Goal: Find specific fact: Find specific fact

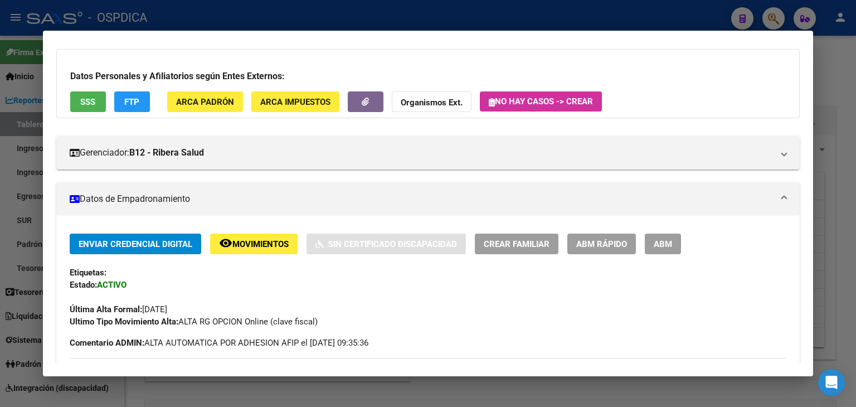
scroll to position [56, 0]
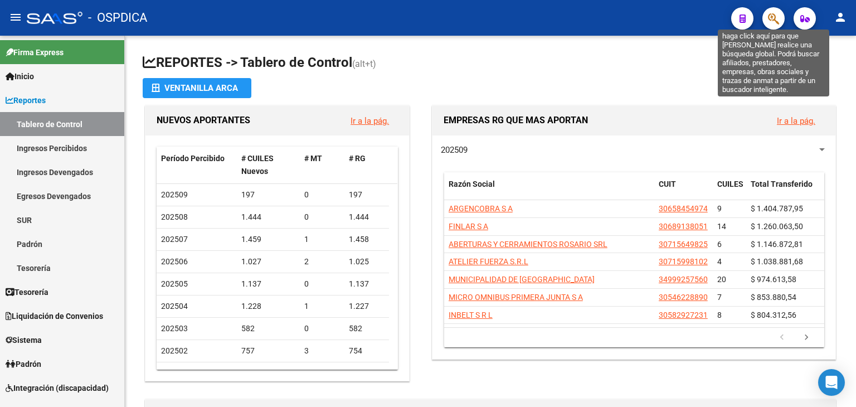
click at [774, 18] on icon "button" at bounding box center [773, 18] width 11 height 13
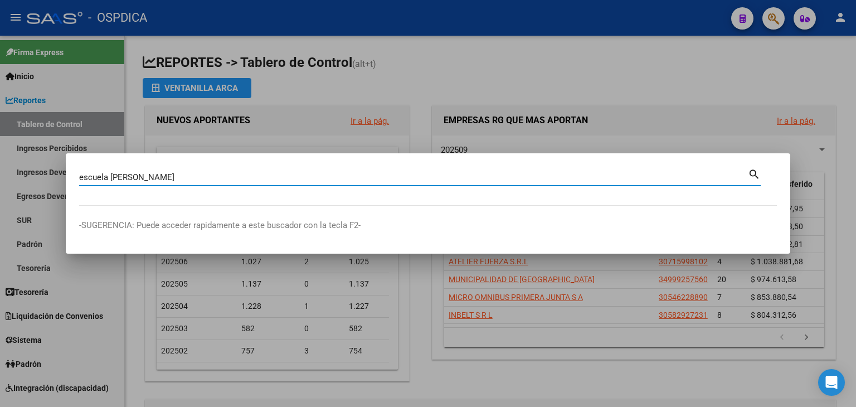
type input "escuela [PERSON_NAME]"
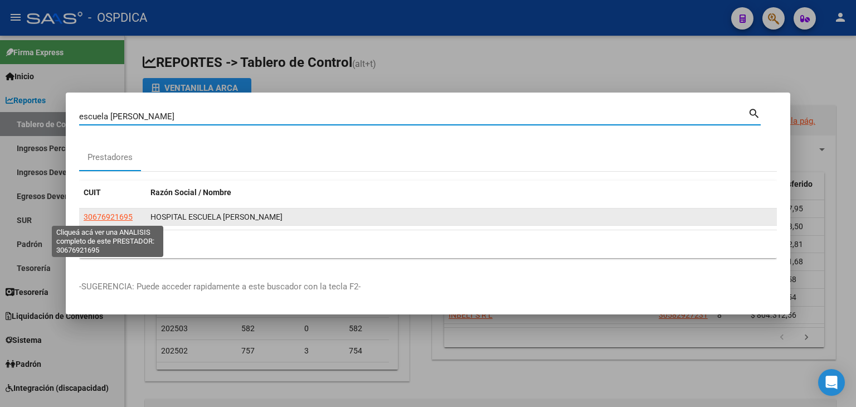
click at [124, 219] on span "30676921695" at bounding box center [108, 216] width 49 height 9
type textarea "30676921695"
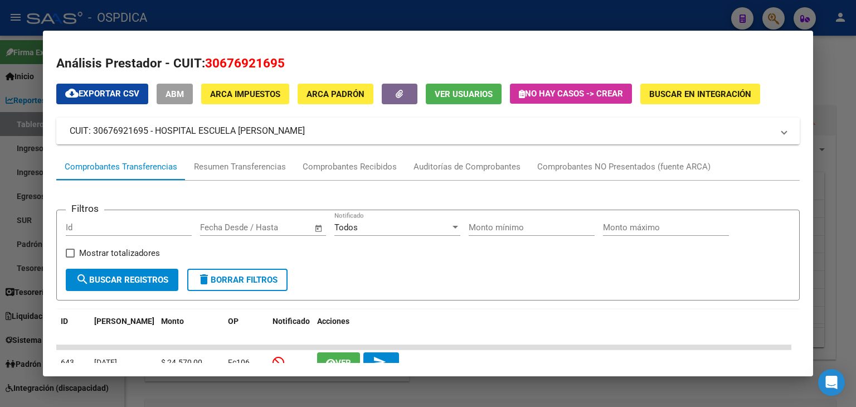
click at [168, 133] on mat-panel-title "CUIT: 30676921695 - HOSPITAL ESCUELA [PERSON_NAME]" at bounding box center [421, 130] width 703 height 13
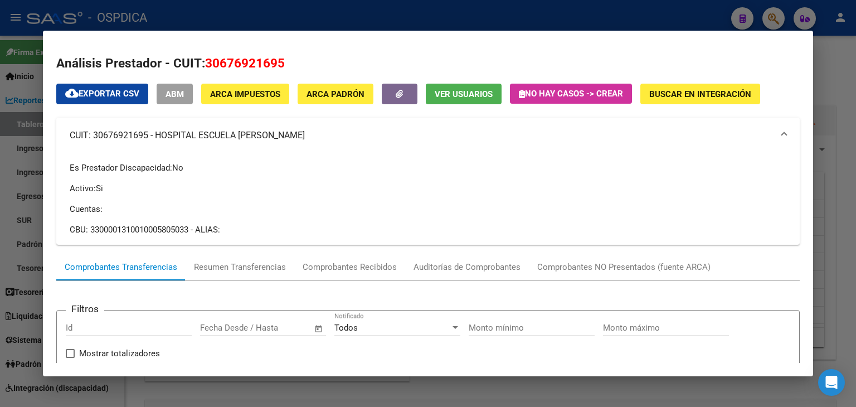
click at [93, 228] on div "CBU: 3300001310010005805033 - ALIAS:" at bounding box center [428, 230] width 717 height 12
click at [87, 228] on div "CBU: 3300001310010005805033 - ALIAS:" at bounding box center [428, 230] width 717 height 12
click at [89, 228] on div "CBU: 3300001310010005805033 - ALIAS:" at bounding box center [428, 230] width 717 height 12
drag, startPoint x: 89, startPoint y: 227, endPoint x: 192, endPoint y: 232, distance: 102.7
click at [192, 232] on div "CBU: 3300001310010005805033 - ALIAS:" at bounding box center [428, 230] width 717 height 12
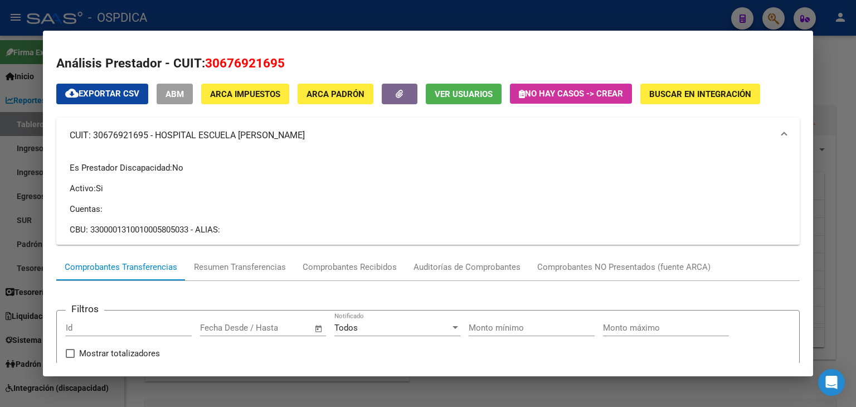
copy div "3300001310010005805033"
